Goal: Transaction & Acquisition: Purchase product/service

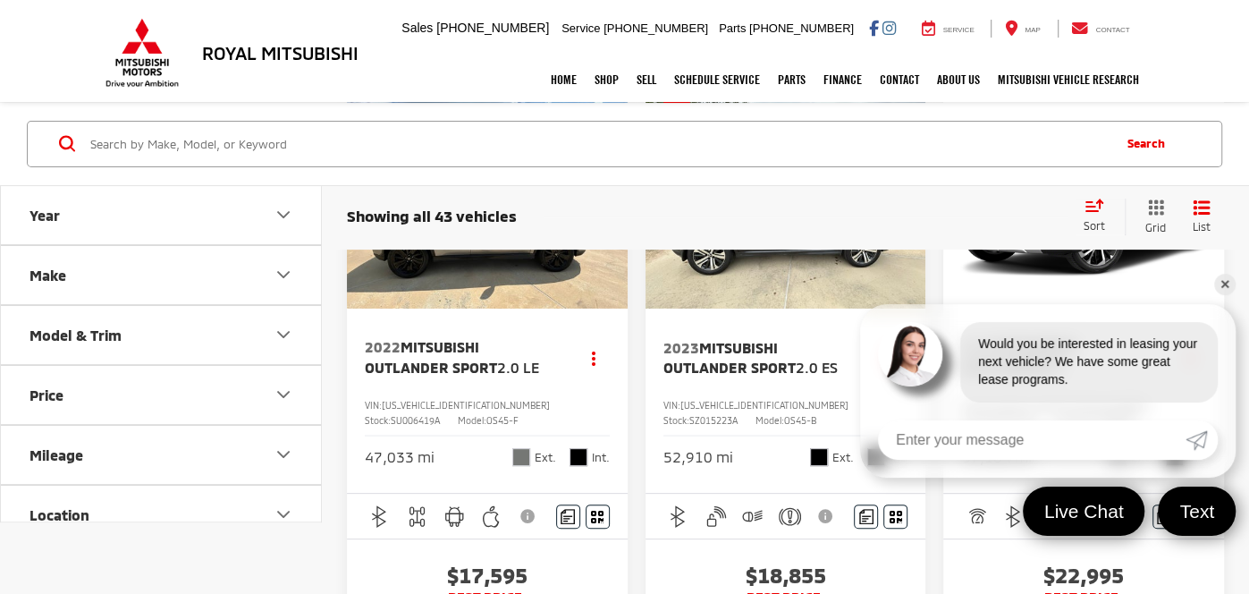
scroll to position [258, 0]
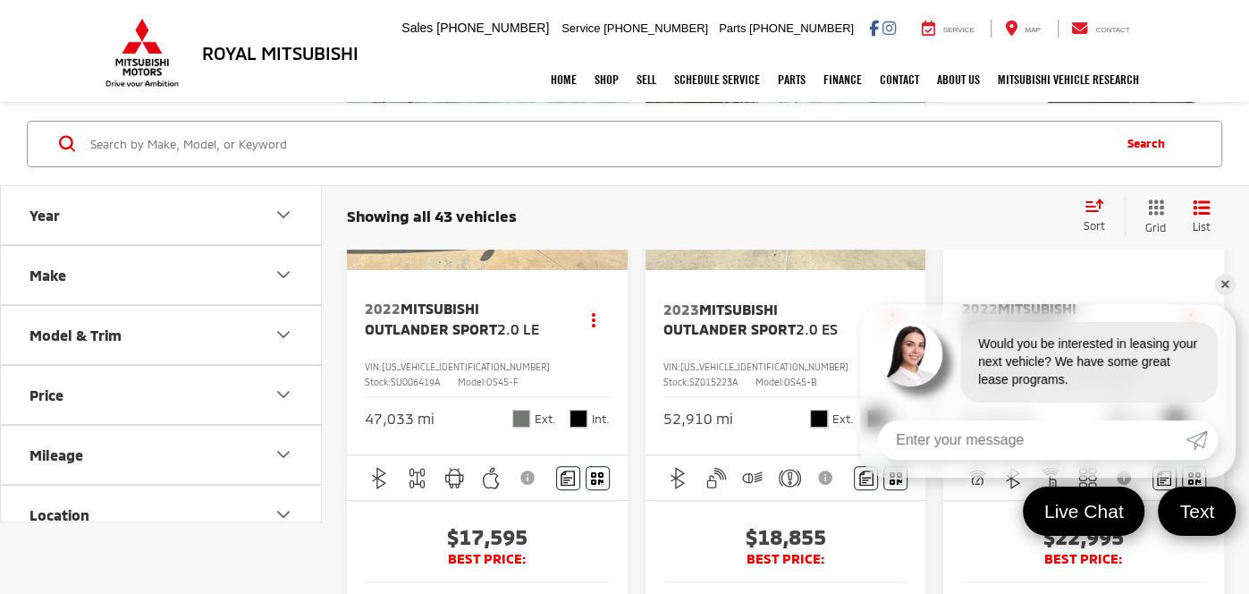
click at [1219, 282] on link "✕" at bounding box center [1224, 284] width 21 height 21
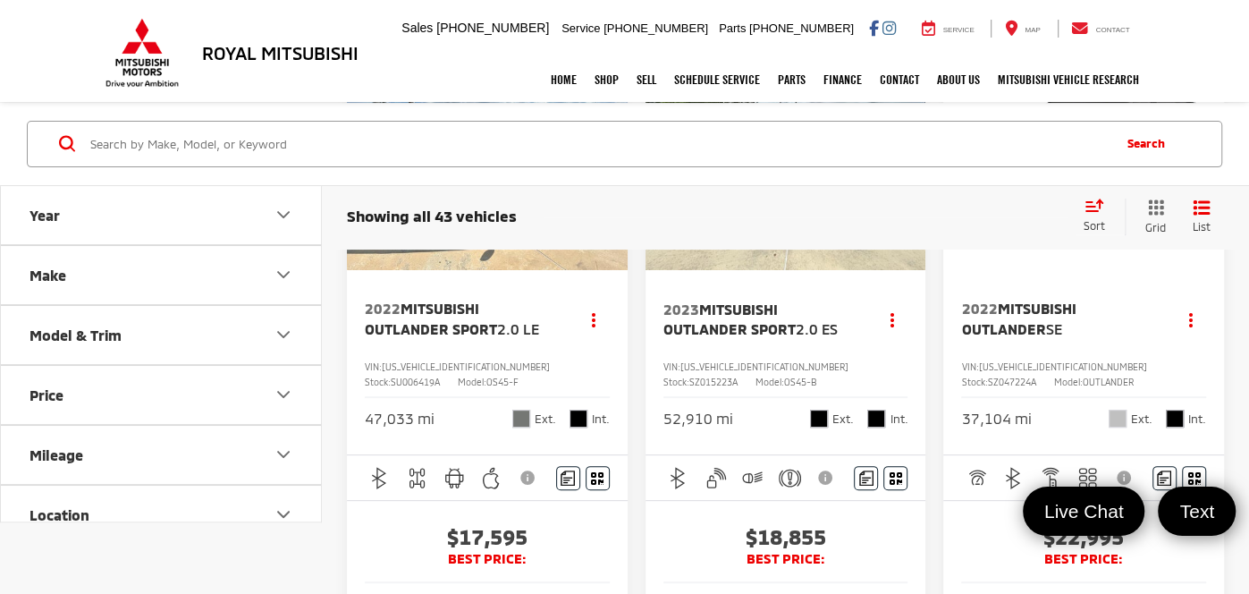
click at [676, 324] on span "Mitsubishi Outlander Sport" at bounding box center [729, 318] width 132 height 37
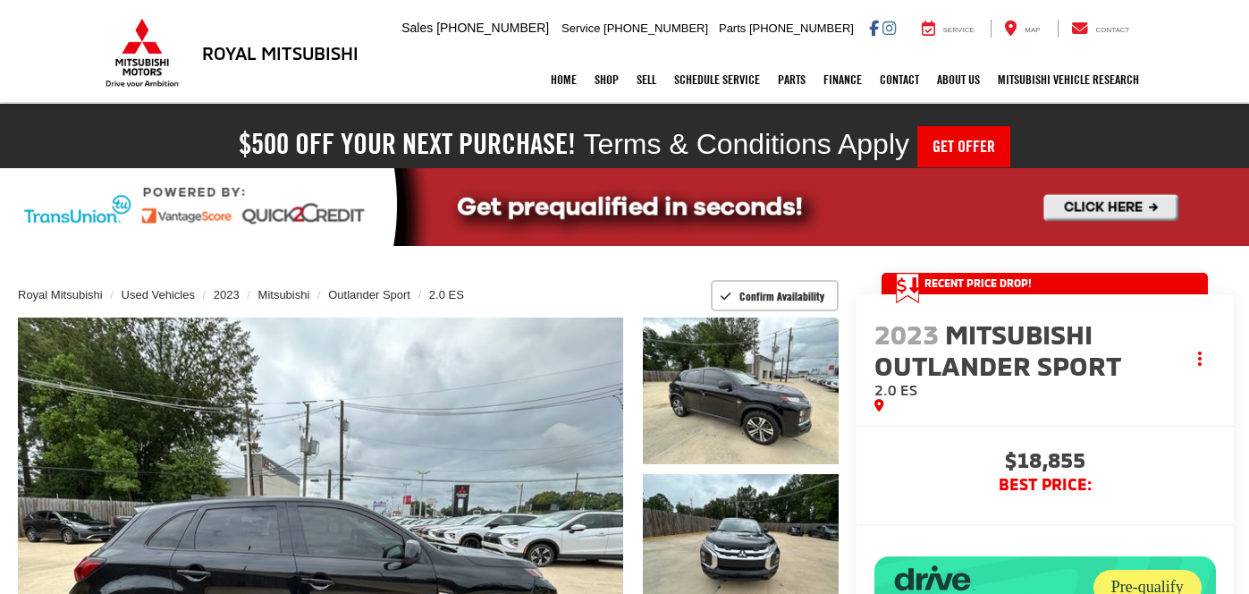
scroll to position [707, 0]
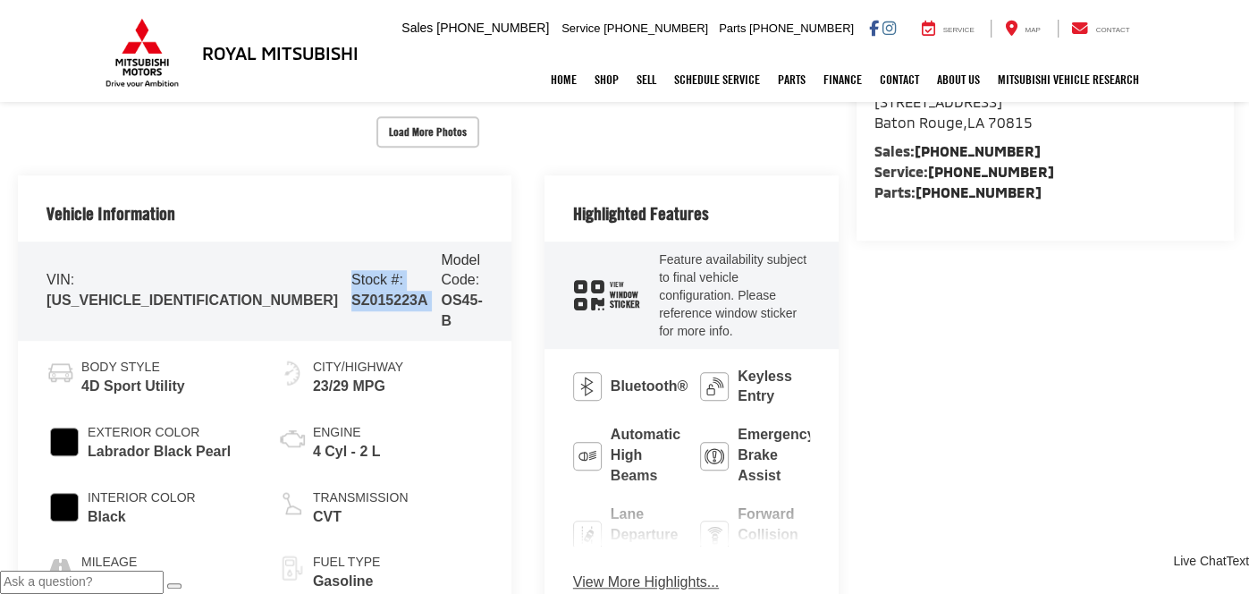
click at [351, 292] on span "SZ015223A" at bounding box center [389, 299] width 76 height 15
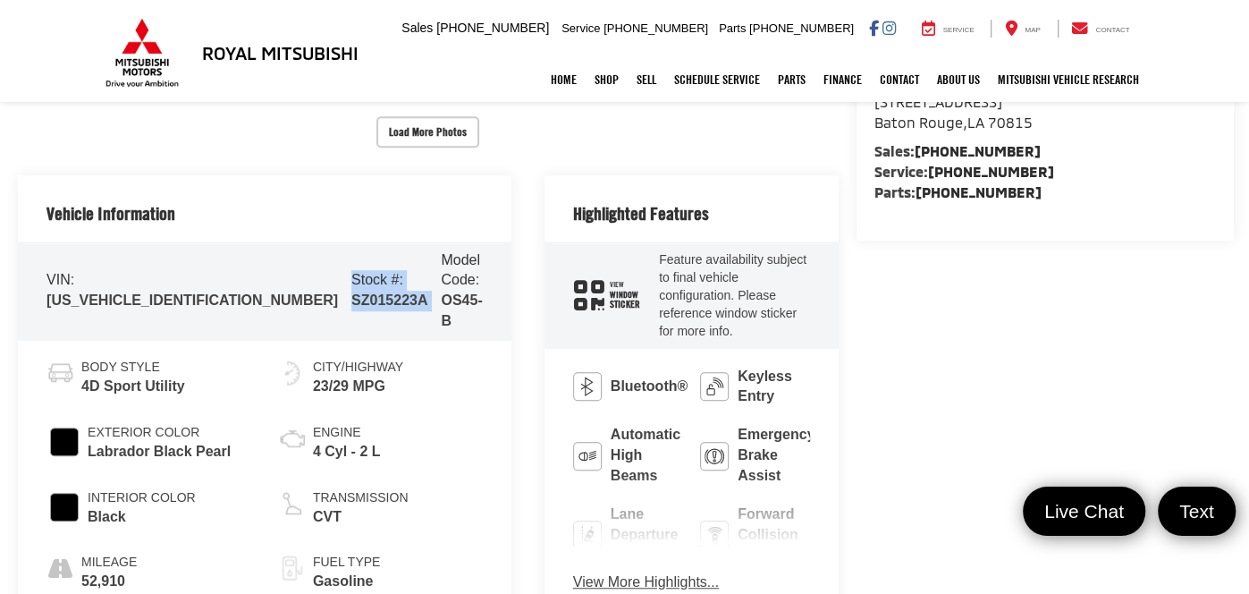
click at [351, 292] on span "SZ015223A" at bounding box center [389, 299] width 76 height 15
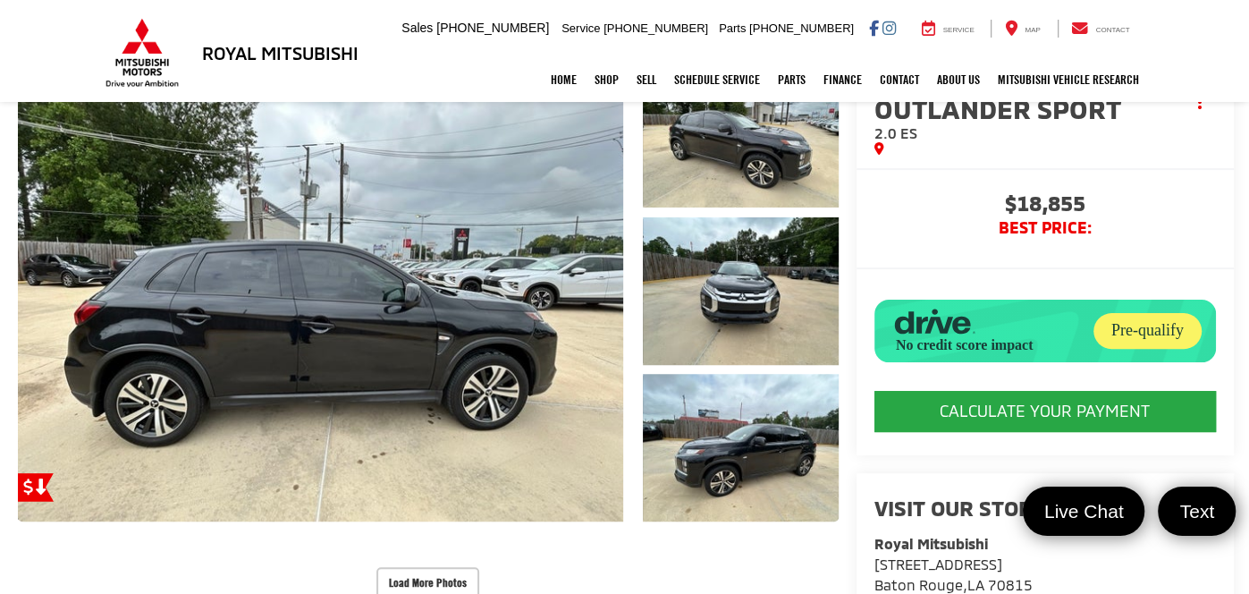
scroll to position [128, 0]
